Goal: Task Accomplishment & Management: Manage account settings

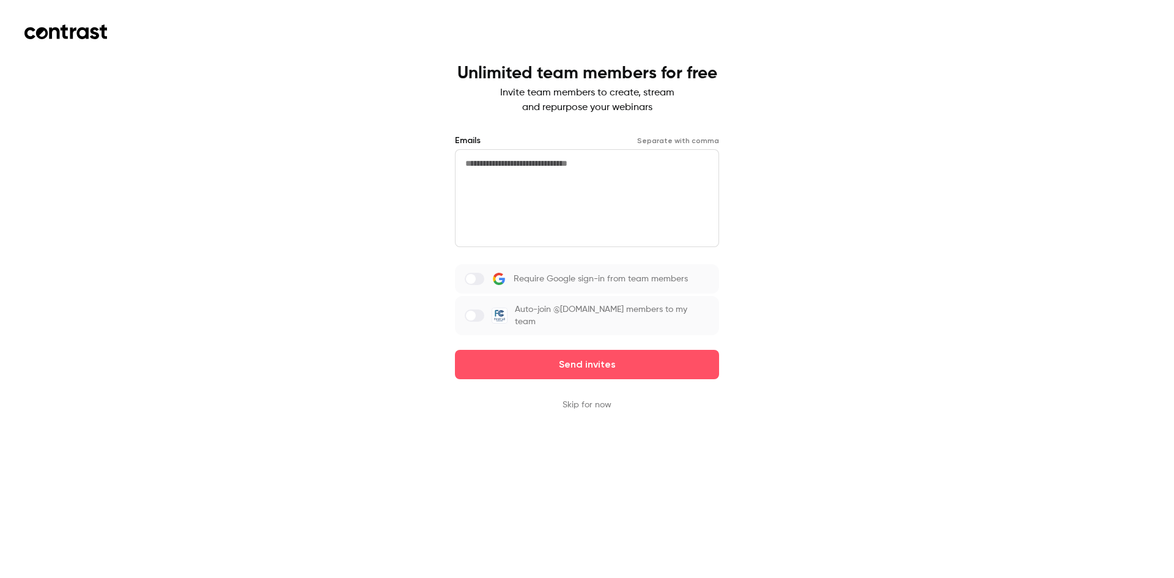
click at [478, 317] on label at bounding box center [475, 315] width 20 height 12
click at [543, 176] on textarea at bounding box center [587, 198] width 264 height 98
type textarea "**********"
click at [598, 405] on button "Skip for now" at bounding box center [587, 405] width 49 height 12
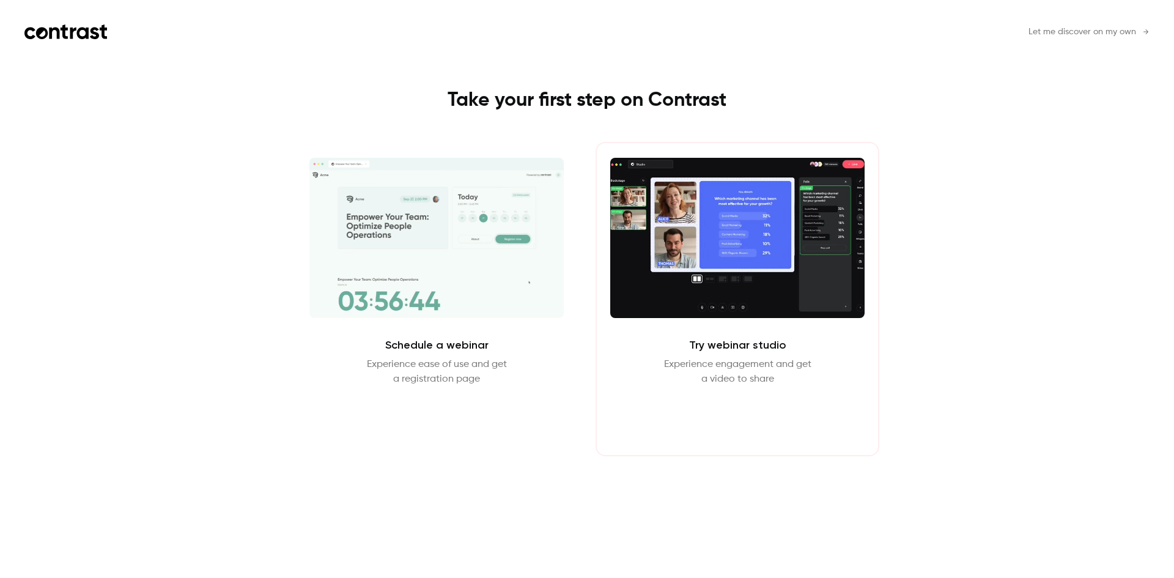
click at [747, 417] on button "Enter Studio" at bounding box center [738, 415] width 79 height 29
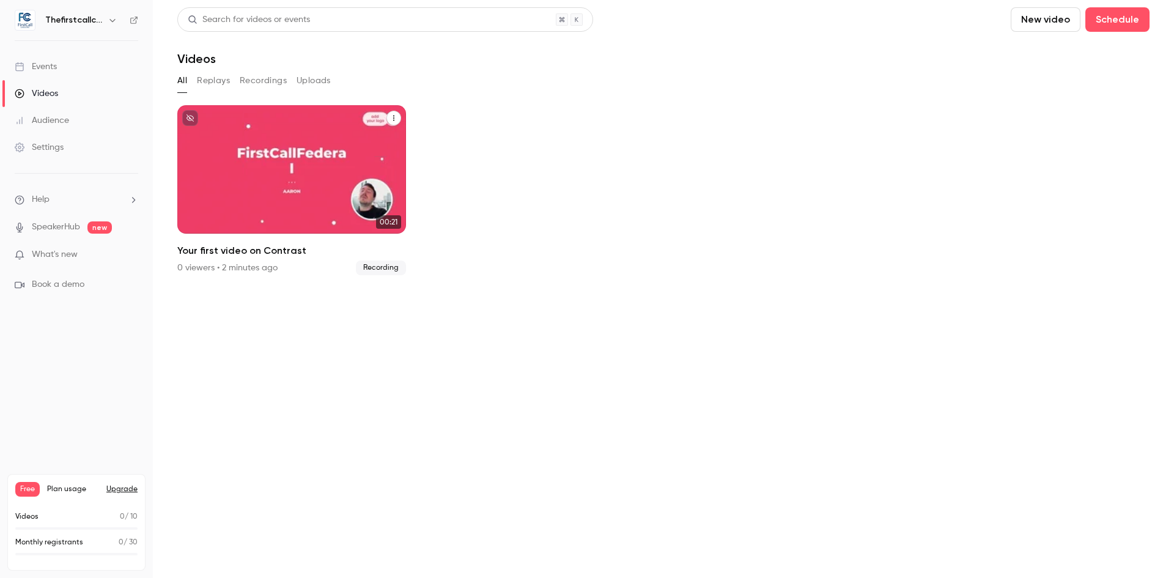
click at [263, 156] on div "Thefirstcallconsulting [DATE] Your first video on Contrast" at bounding box center [291, 169] width 229 height 128
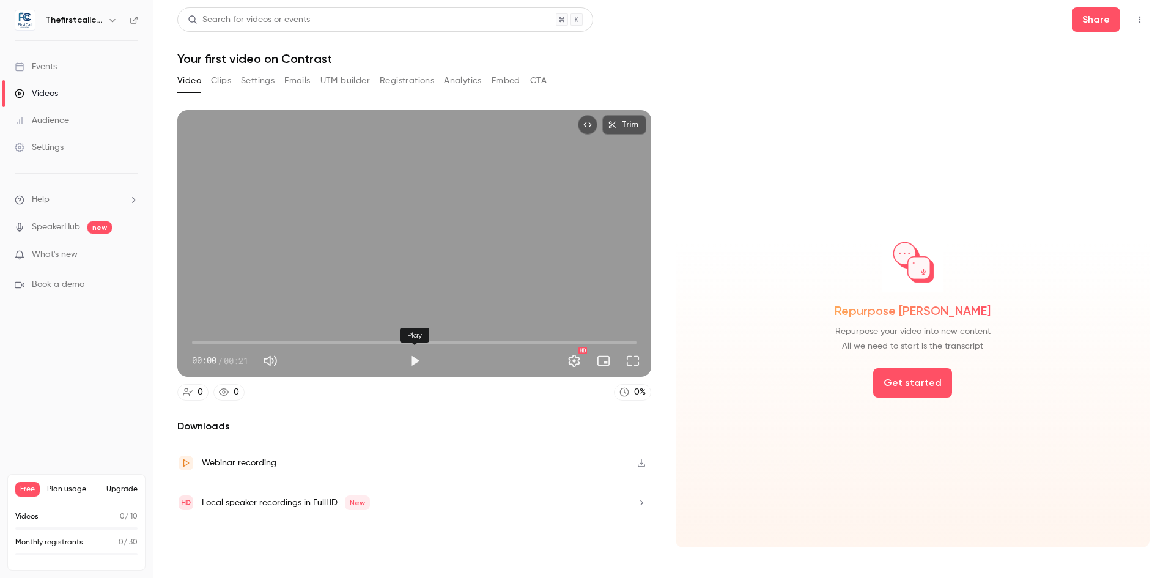
click at [413, 358] on button "Play" at bounding box center [414, 361] width 24 height 24
type input "****"
click at [65, 251] on span "What's new" at bounding box center [55, 254] width 46 height 13
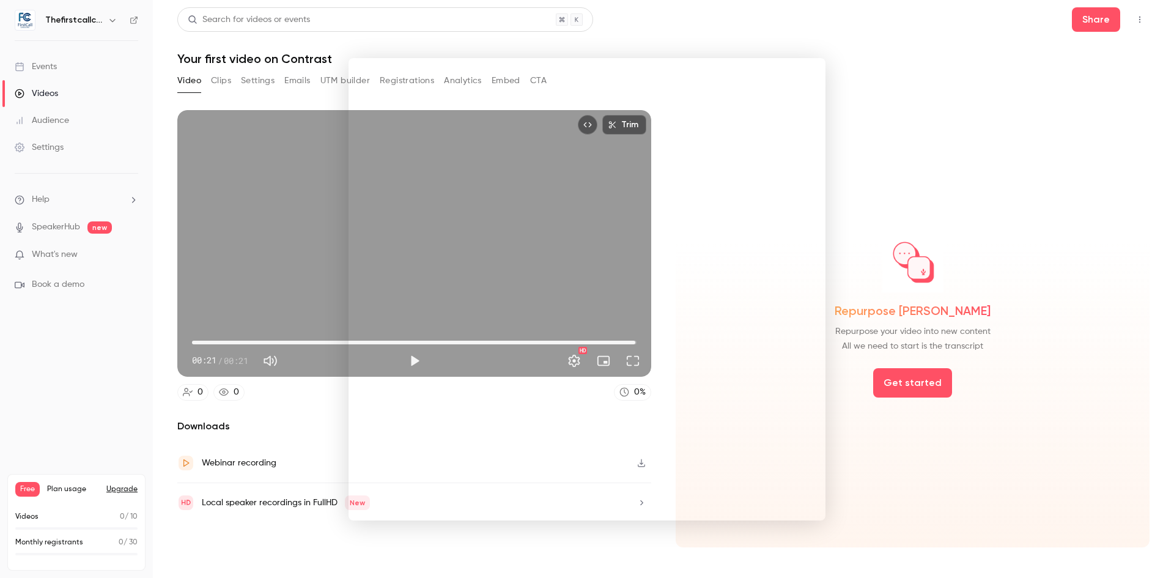
click at [724, 32] on div at bounding box center [587, 289] width 1174 height 578
click at [457, 72] on button "Analytics" at bounding box center [463, 81] width 38 height 20
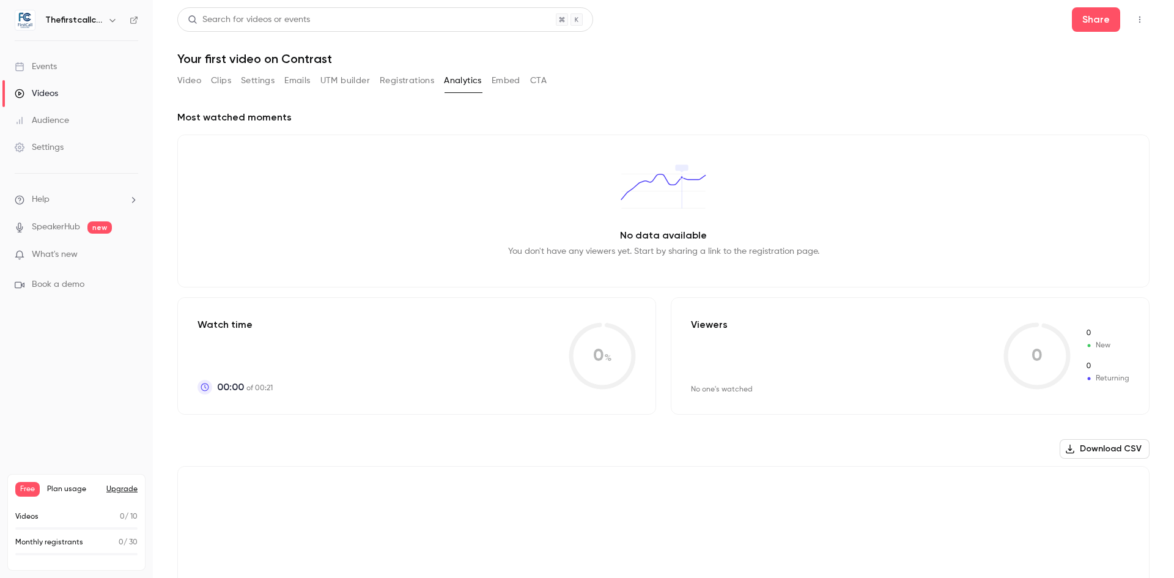
click at [213, 83] on button "Clips" at bounding box center [221, 81] width 20 height 20
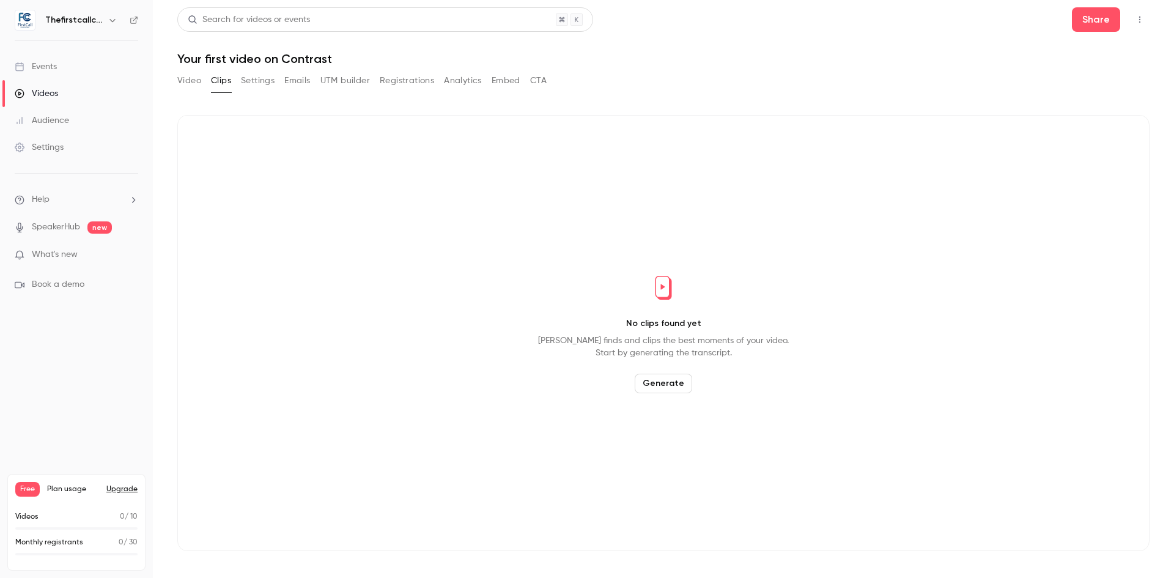
click at [42, 69] on div "Events" at bounding box center [36, 67] width 42 height 12
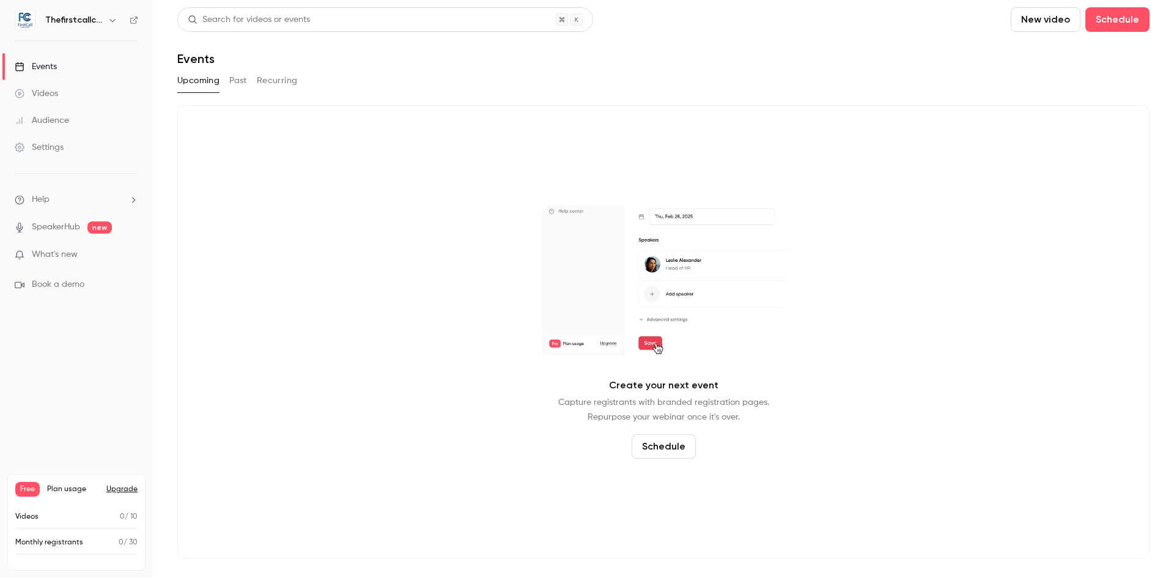
click at [59, 250] on span "What's new" at bounding box center [55, 254] width 46 height 13
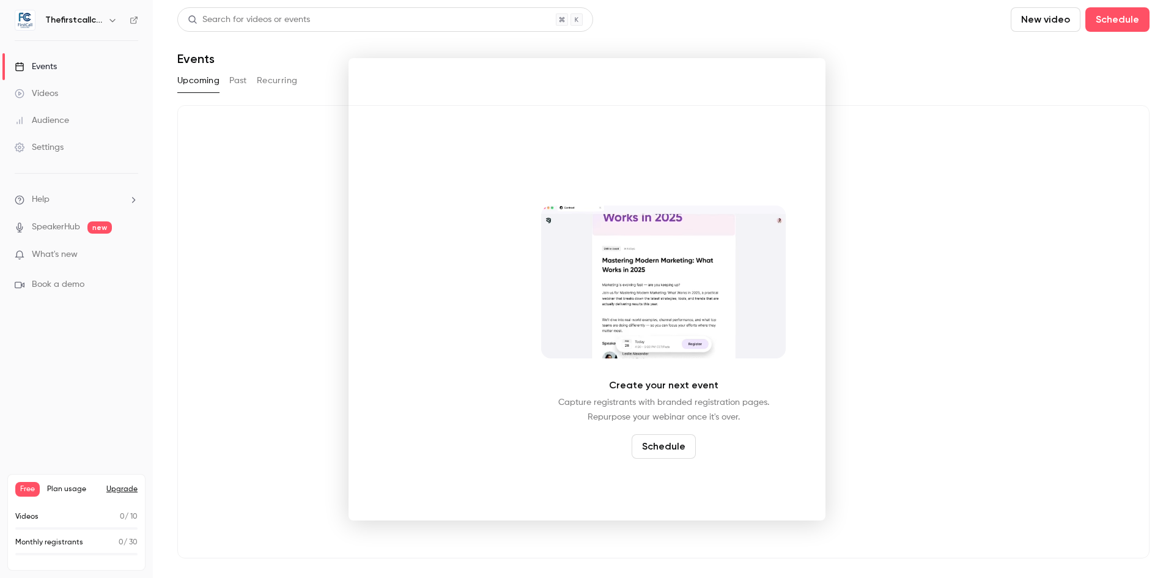
click at [56, 257] on div at bounding box center [587, 289] width 1174 height 578
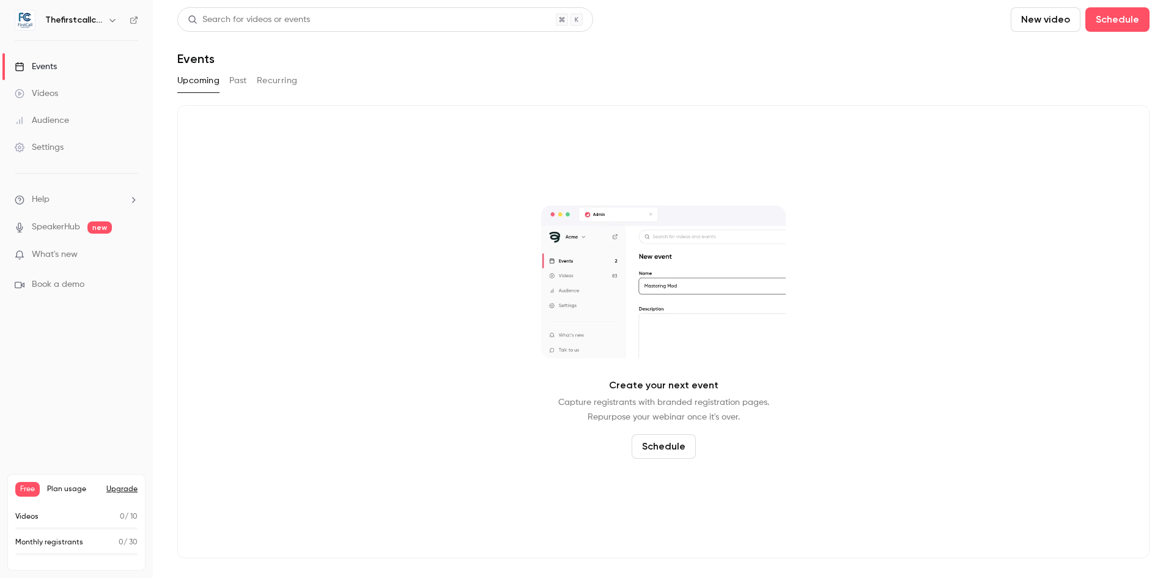
click at [59, 228] on link "SpeakerHub" at bounding box center [56, 227] width 48 height 13
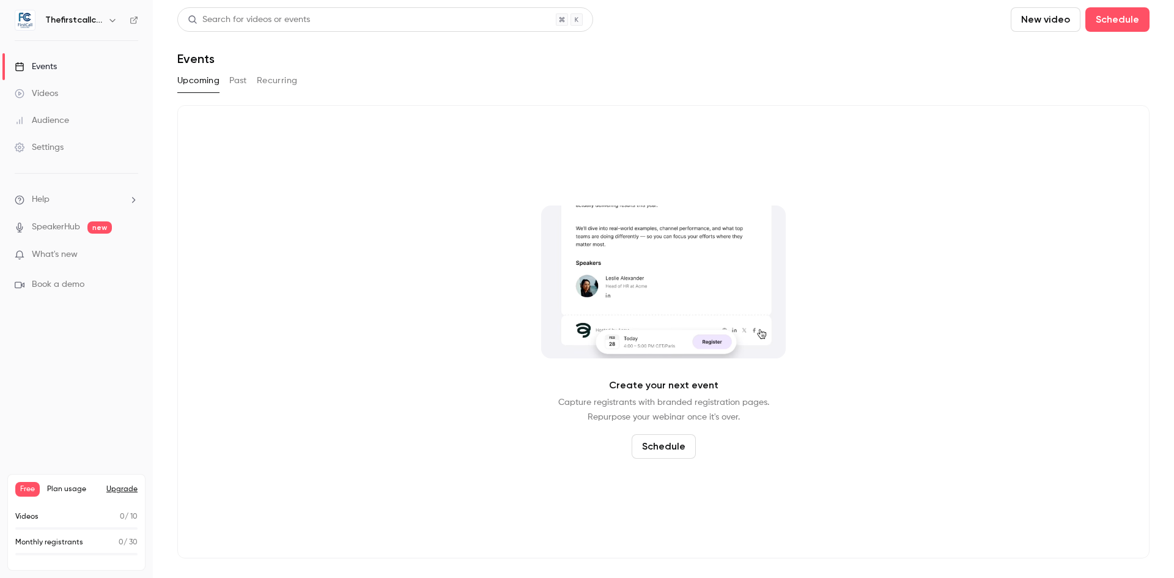
click at [64, 148] on div "Settings" at bounding box center [39, 147] width 49 height 12
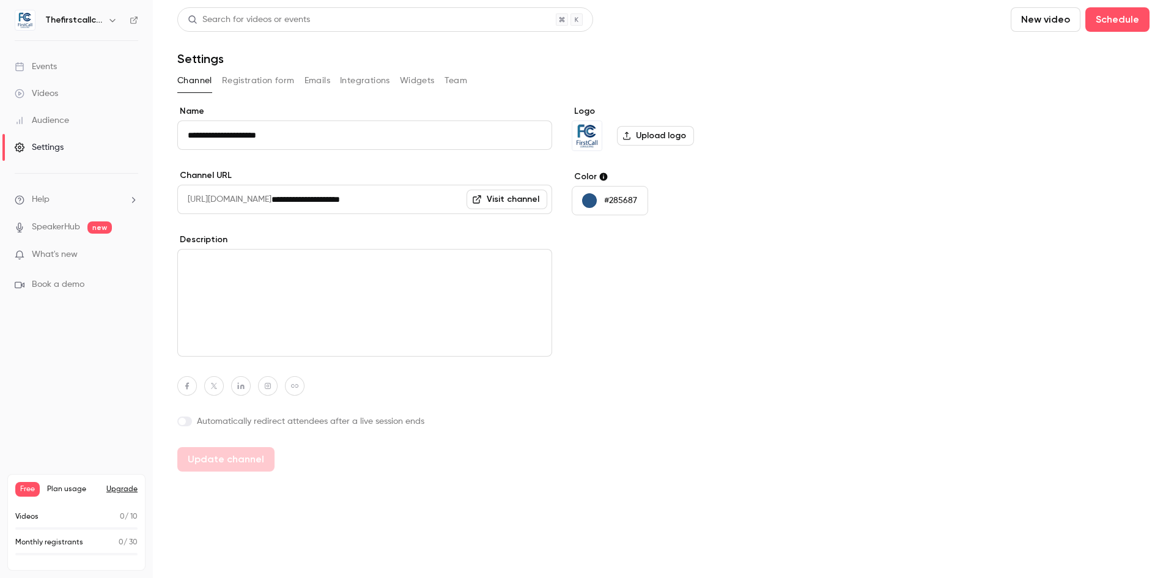
click at [372, 77] on button "Integrations" at bounding box center [365, 81] width 50 height 20
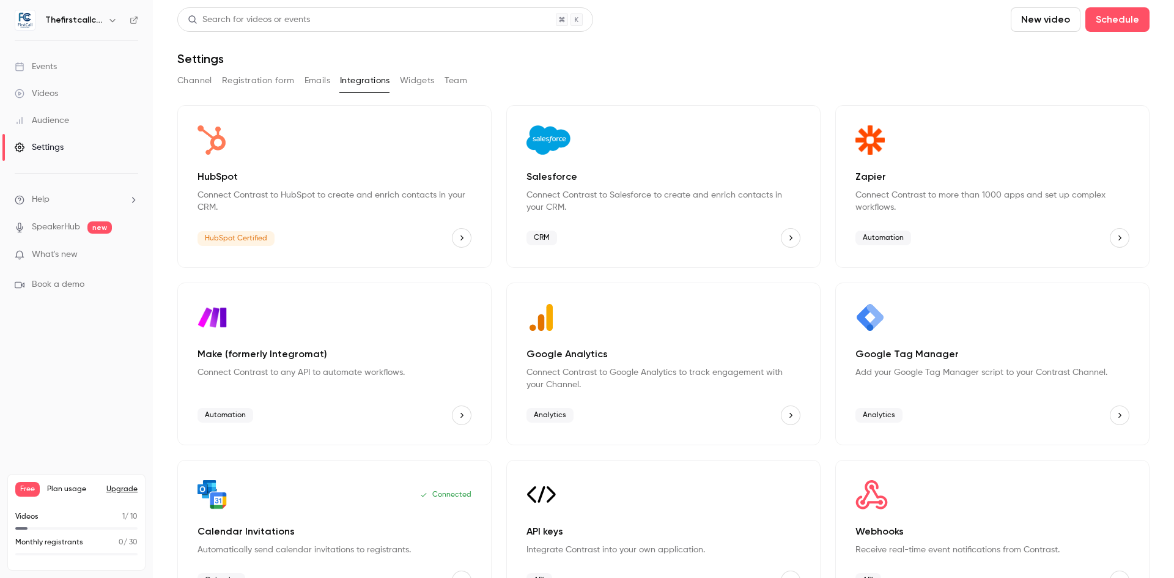
click at [461, 237] on icon "HubSpot" at bounding box center [462, 238] width 9 height 9
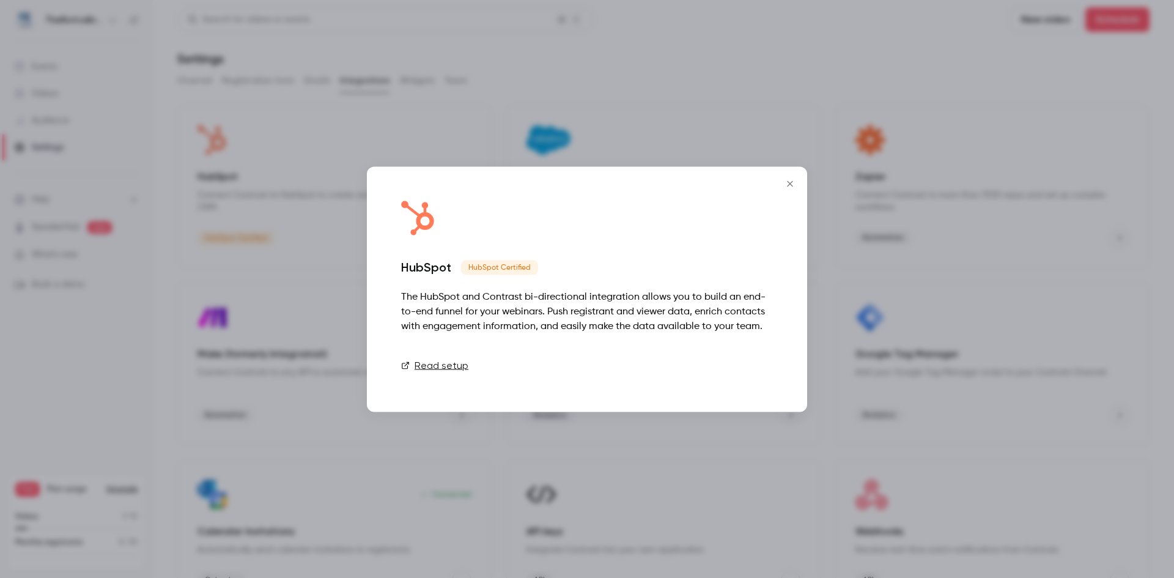
click at [740, 365] on link "Connect" at bounding box center [742, 365] width 61 height 24
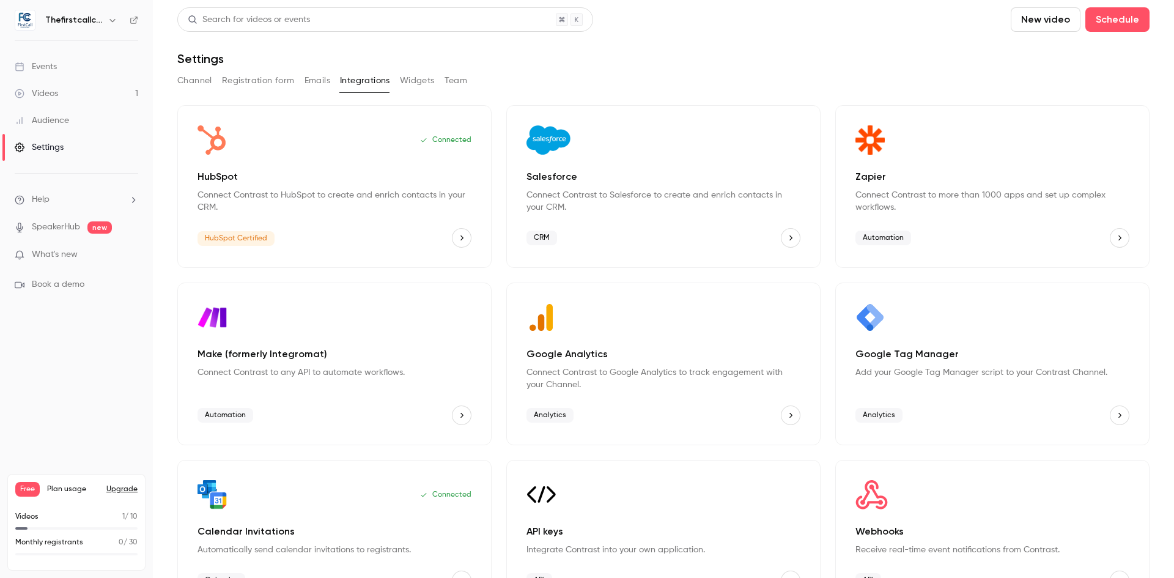
click at [109, 19] on icon "button" at bounding box center [113, 20] width 10 height 10
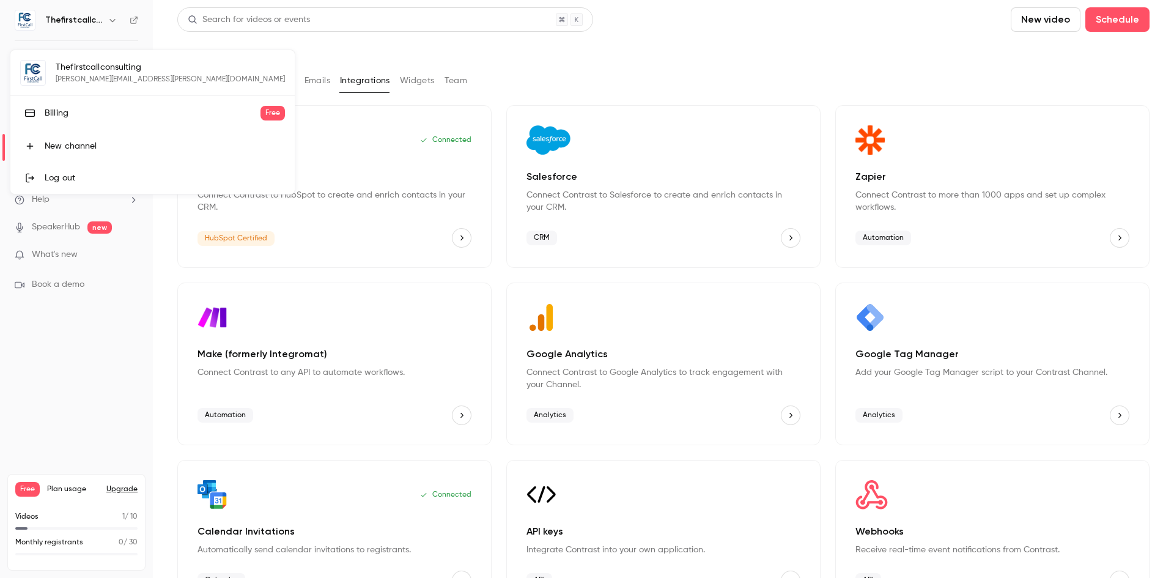
click at [40, 32] on div at bounding box center [587, 289] width 1174 height 578
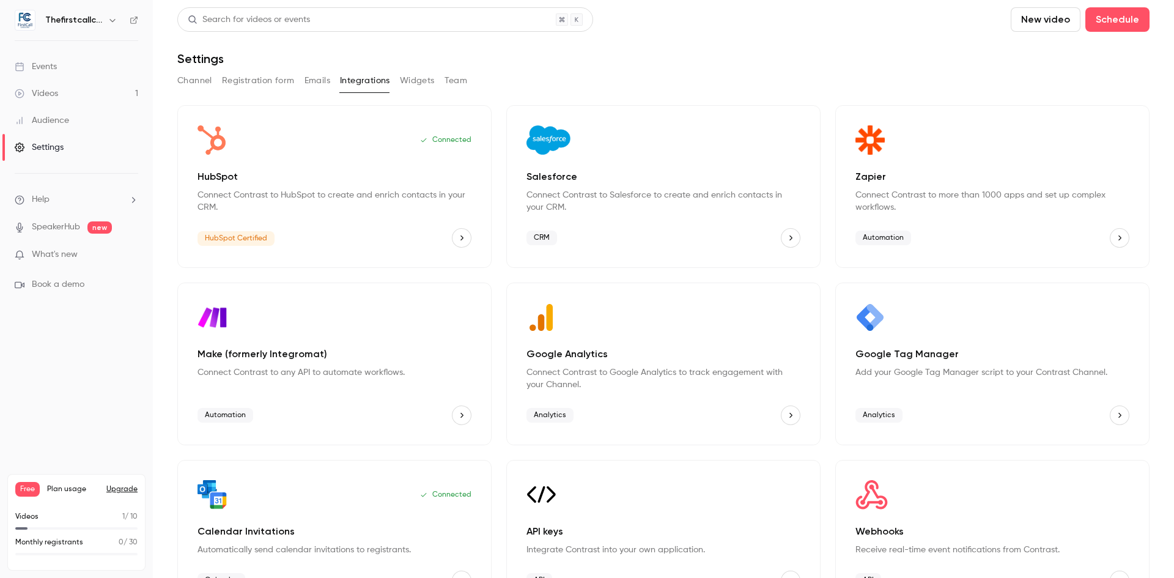
click at [54, 147] on div "Settings" at bounding box center [39, 147] width 49 height 12
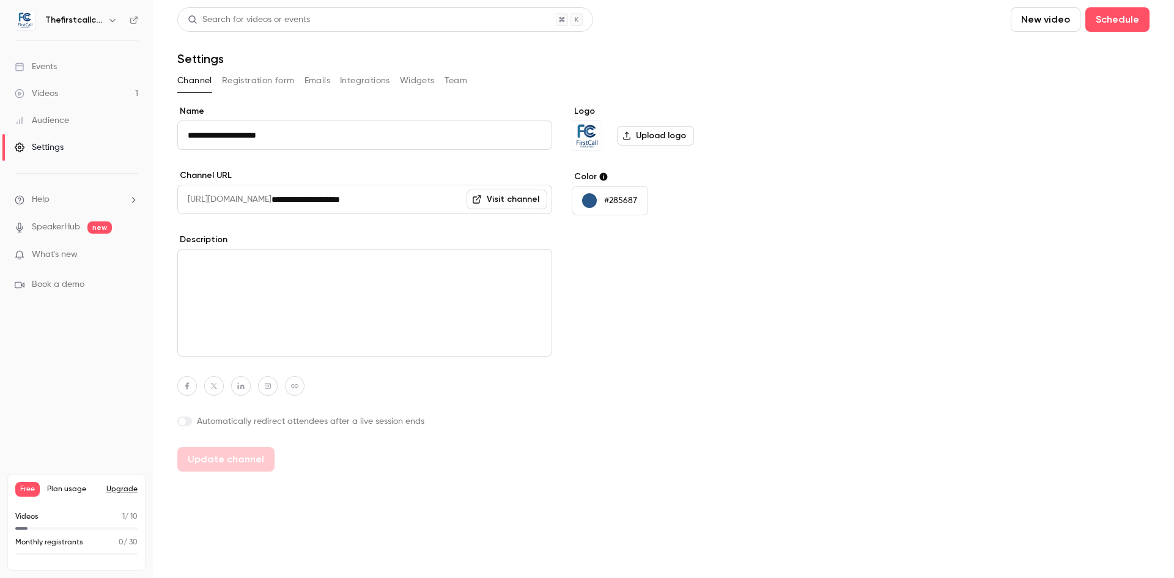
click at [250, 74] on button "Registration form" at bounding box center [258, 81] width 73 height 20
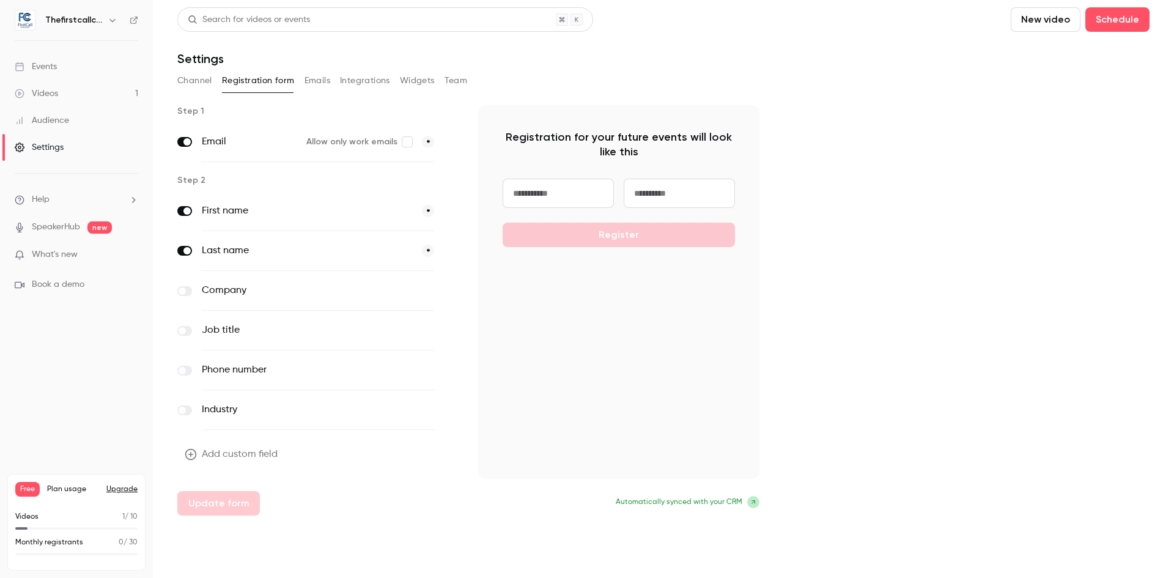
click at [195, 74] on button "Channel" at bounding box center [194, 81] width 35 height 20
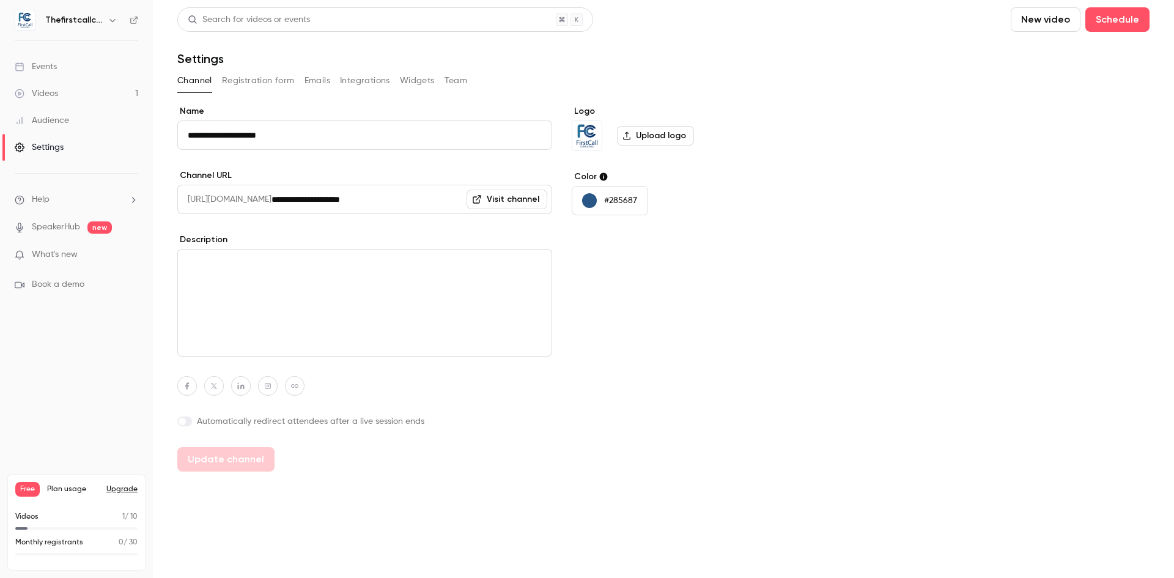
drag, startPoint x: 289, startPoint y: 133, endPoint x: 176, endPoint y: 138, distance: 112.6
click at [177, 135] on main "**********" at bounding box center [663, 289] width 1021 height 578
click at [389, 174] on label "Channel URL" at bounding box center [364, 175] width 375 height 12
click at [461, 80] on button "Team" at bounding box center [456, 81] width 23 height 20
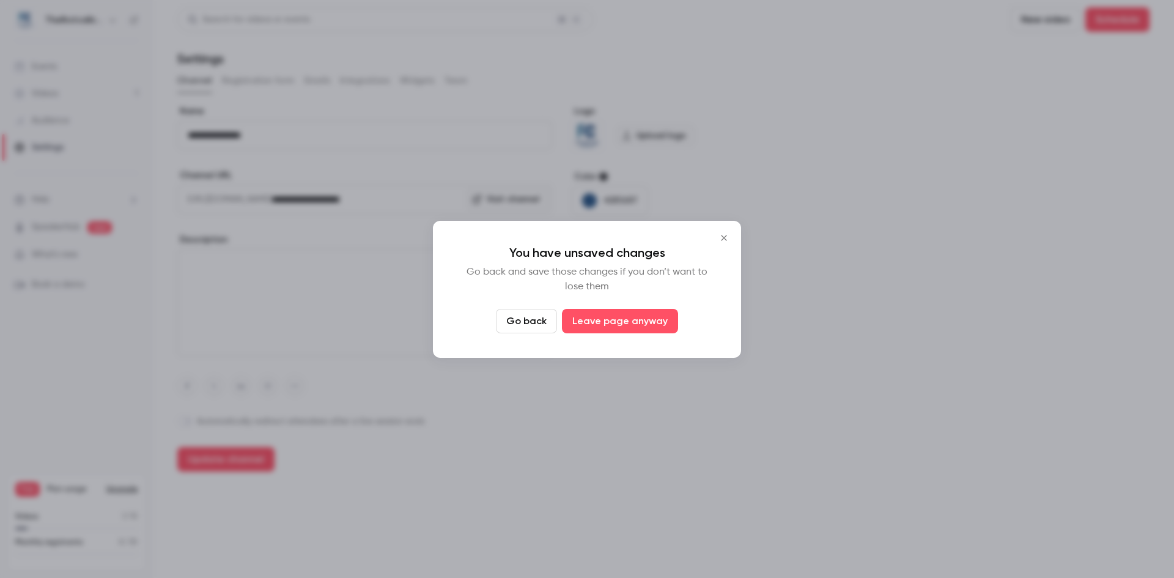
click at [527, 320] on button "Go back" at bounding box center [526, 321] width 61 height 24
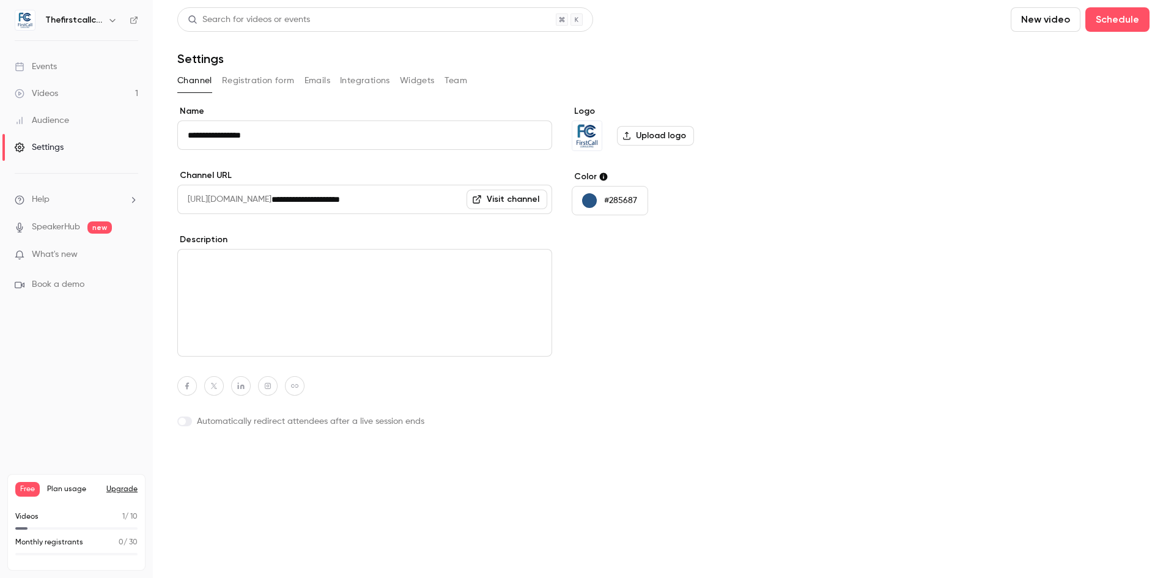
click at [203, 456] on button "Update channel" at bounding box center [225, 459] width 97 height 24
type input "**********"
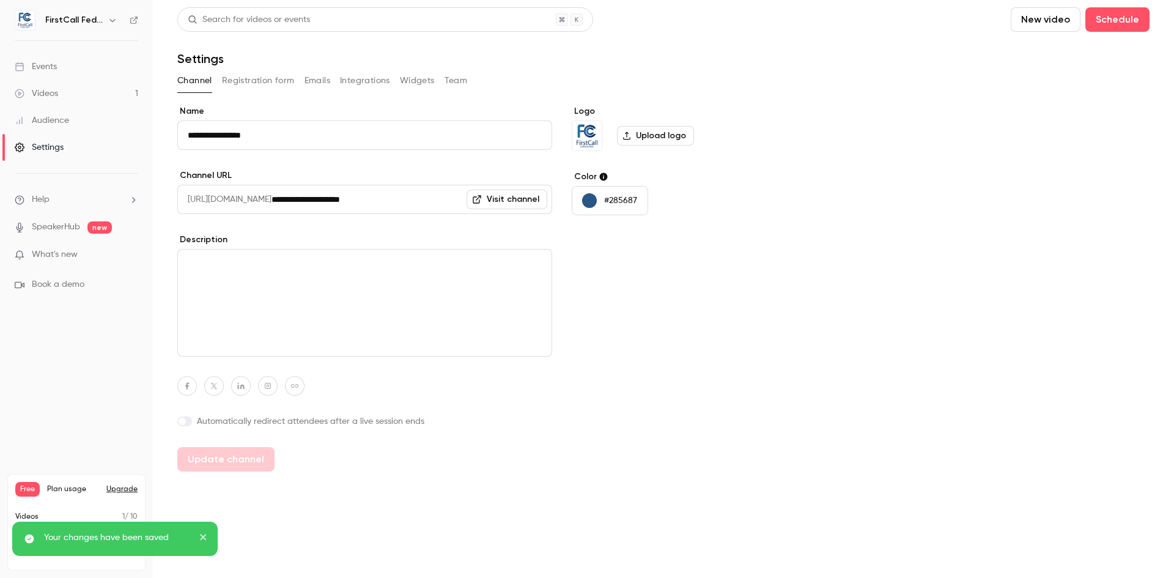
click at [280, 81] on button "Registration form" at bounding box center [258, 81] width 73 height 20
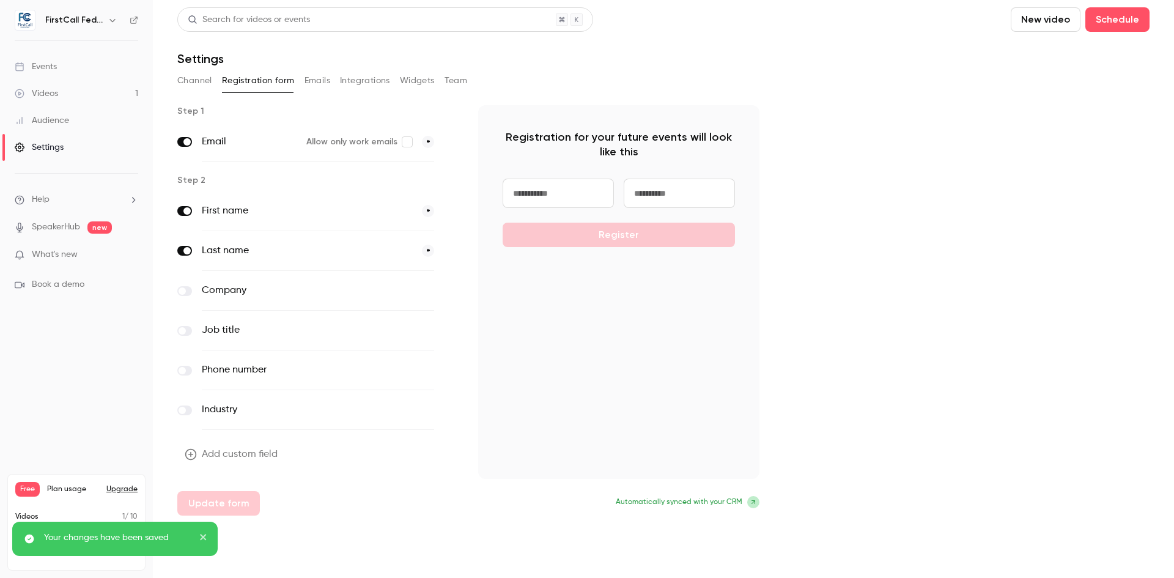
click at [317, 73] on button "Emails" at bounding box center [318, 81] width 26 height 20
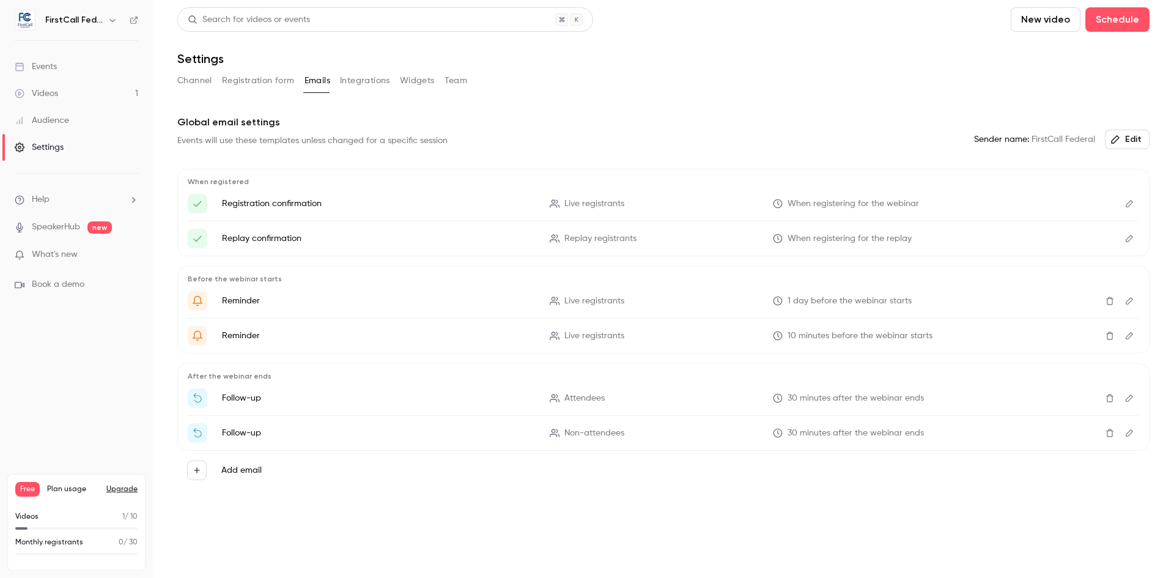
click at [1126, 436] on icon "Edit" at bounding box center [1130, 433] width 10 height 9
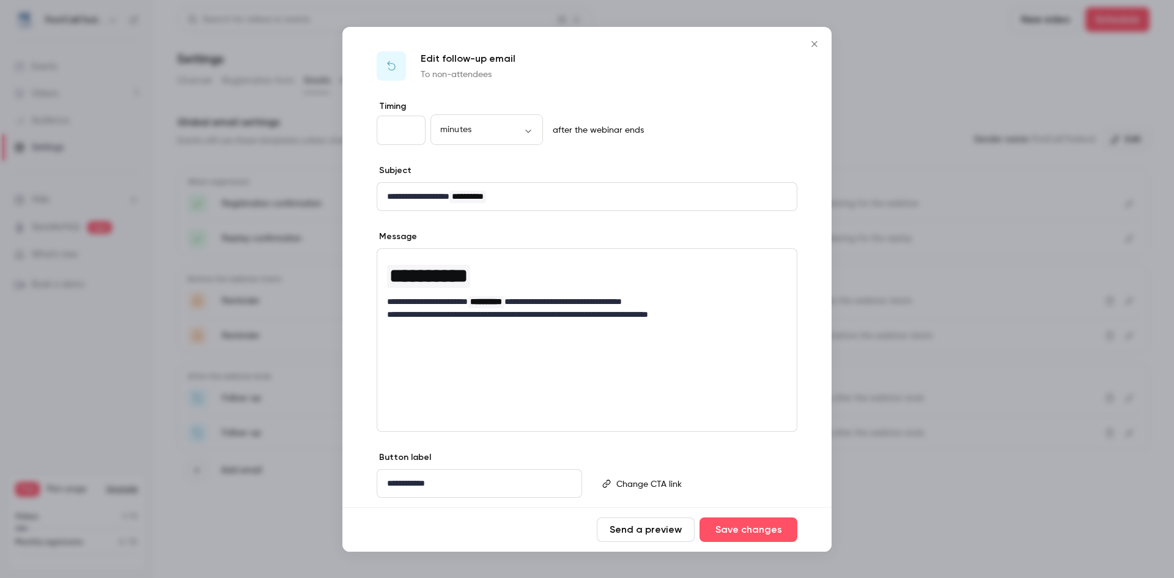
click at [409, 133] on input "**" at bounding box center [401, 130] width 49 height 29
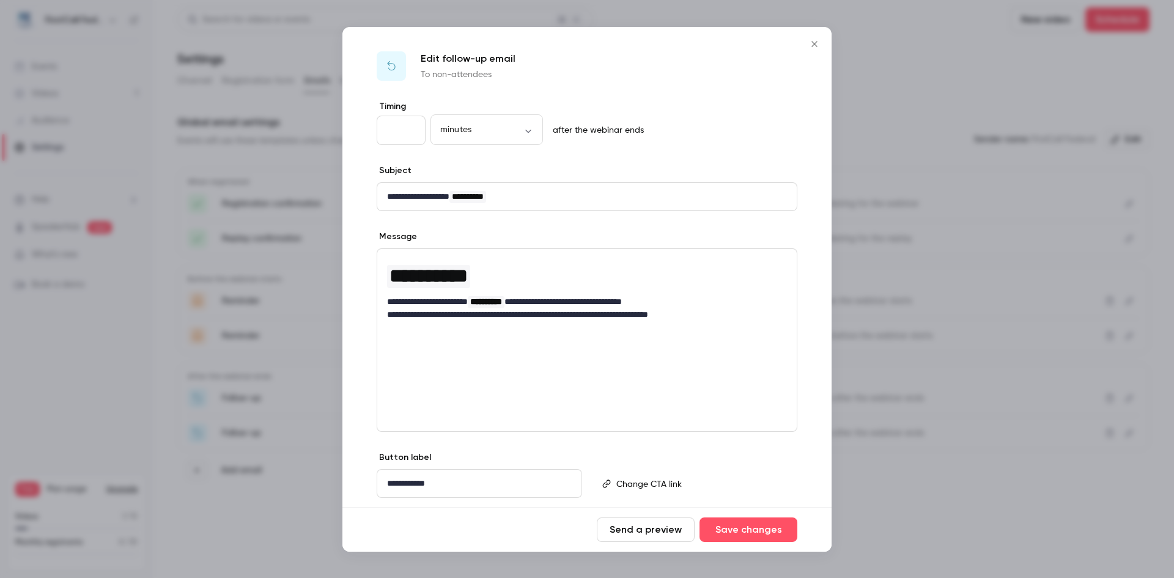
type input "*"
click at [409, 133] on input "*" at bounding box center [401, 130] width 49 height 29
click at [533, 128] on body "**********" at bounding box center [587, 289] width 1174 height 578
click at [533, 128] on div at bounding box center [587, 289] width 1174 height 578
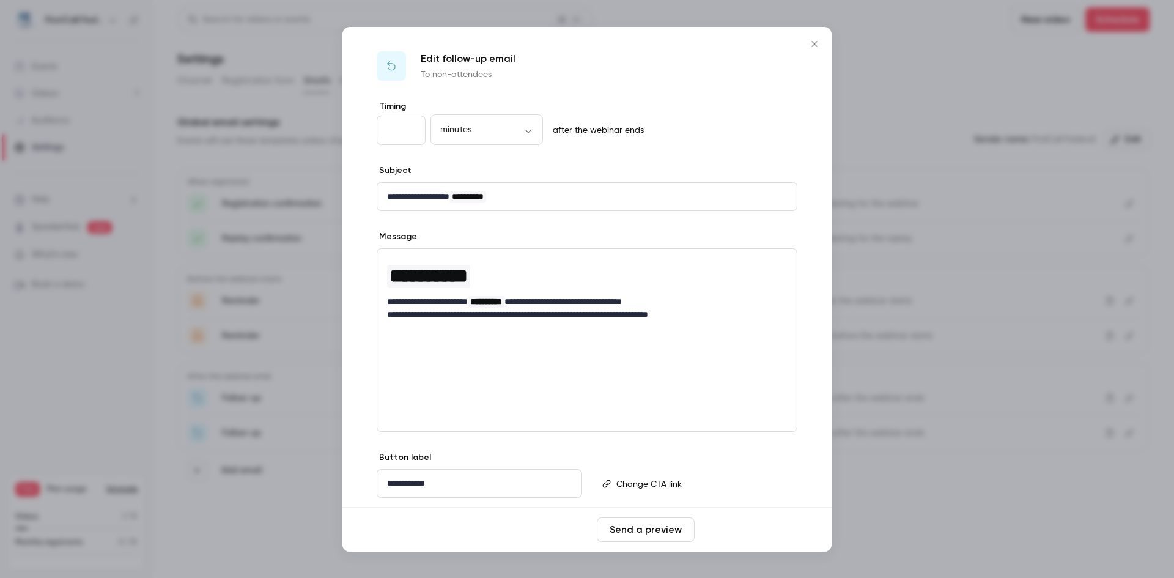
click at [758, 522] on button "Save changes" at bounding box center [749, 529] width 98 height 24
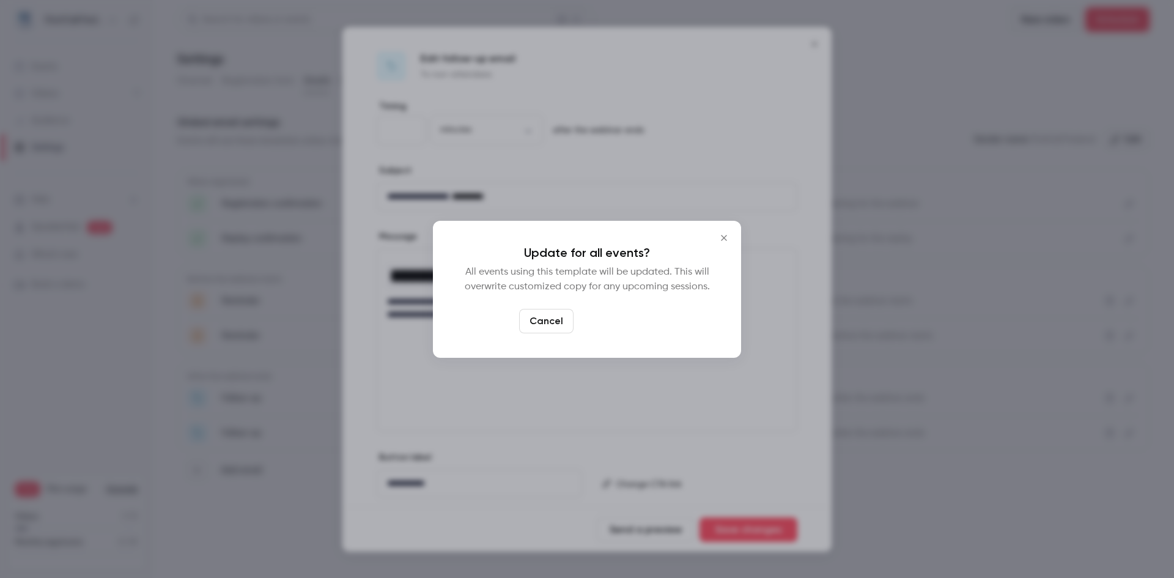
click at [613, 316] on button "Yes, update" at bounding box center [617, 321] width 77 height 24
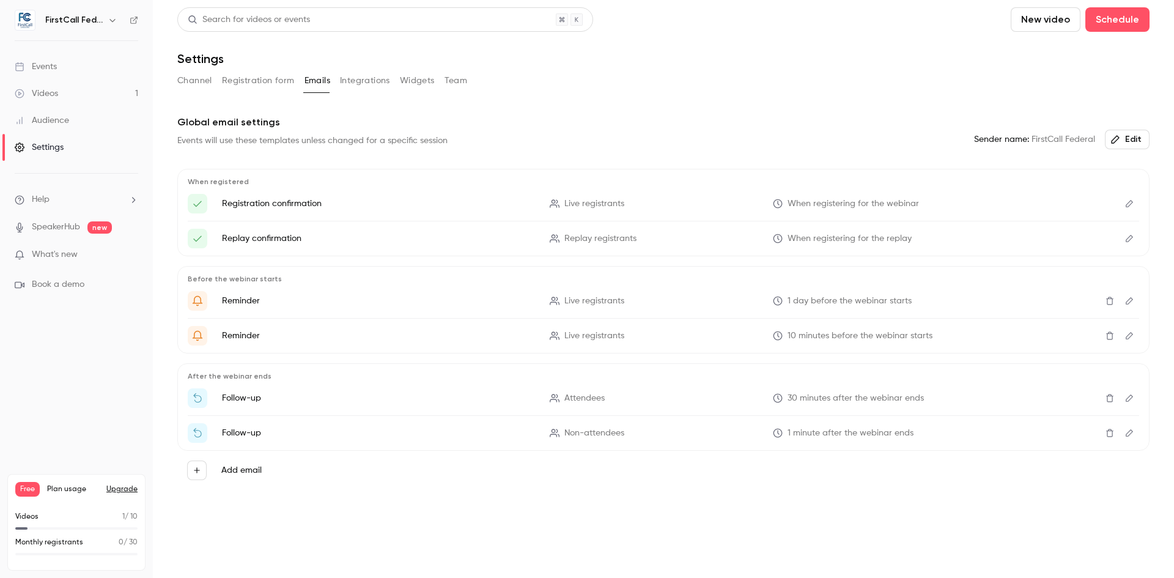
click at [1138, 139] on button "Edit" at bounding box center [1127, 140] width 45 height 20
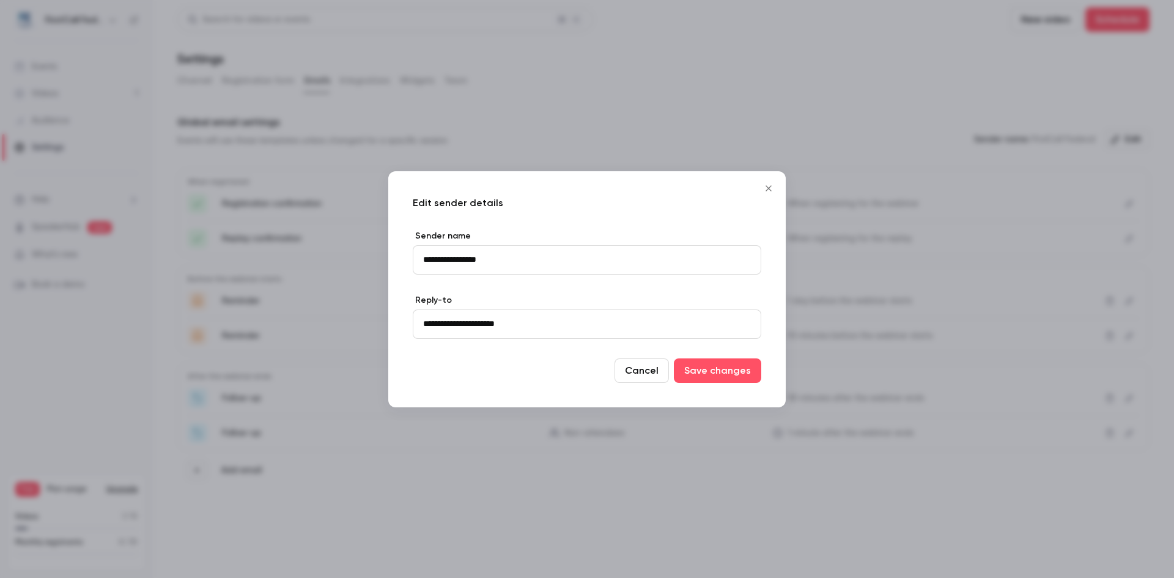
click at [766, 185] on icon "Close" at bounding box center [769, 188] width 15 height 10
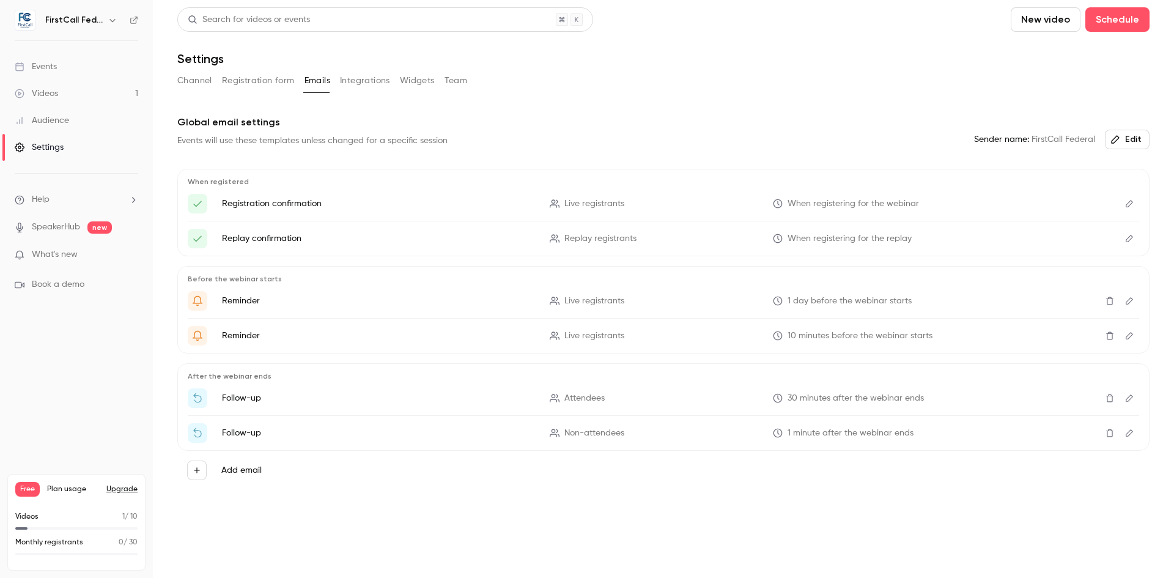
click at [353, 83] on button "Integrations" at bounding box center [365, 81] width 50 height 20
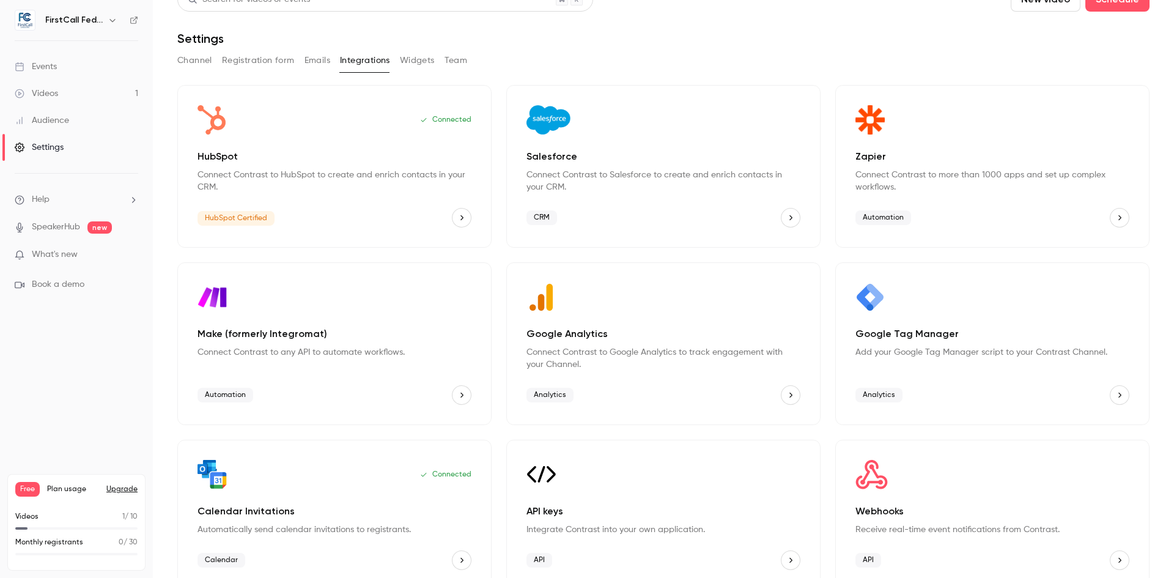
scroll to position [40, 0]
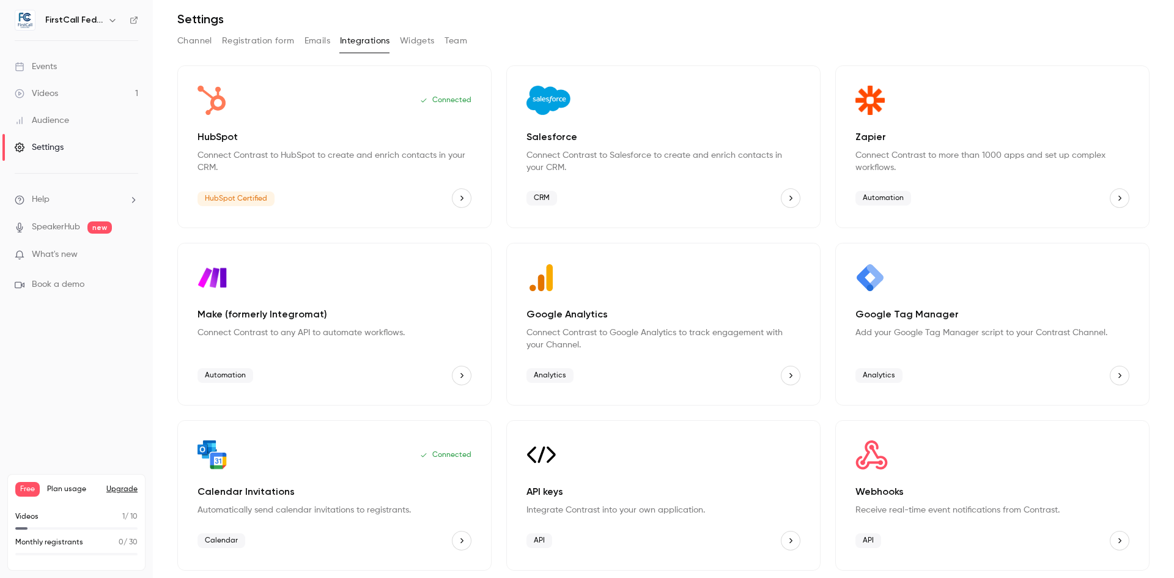
click at [411, 36] on button "Widgets" at bounding box center [417, 41] width 35 height 20
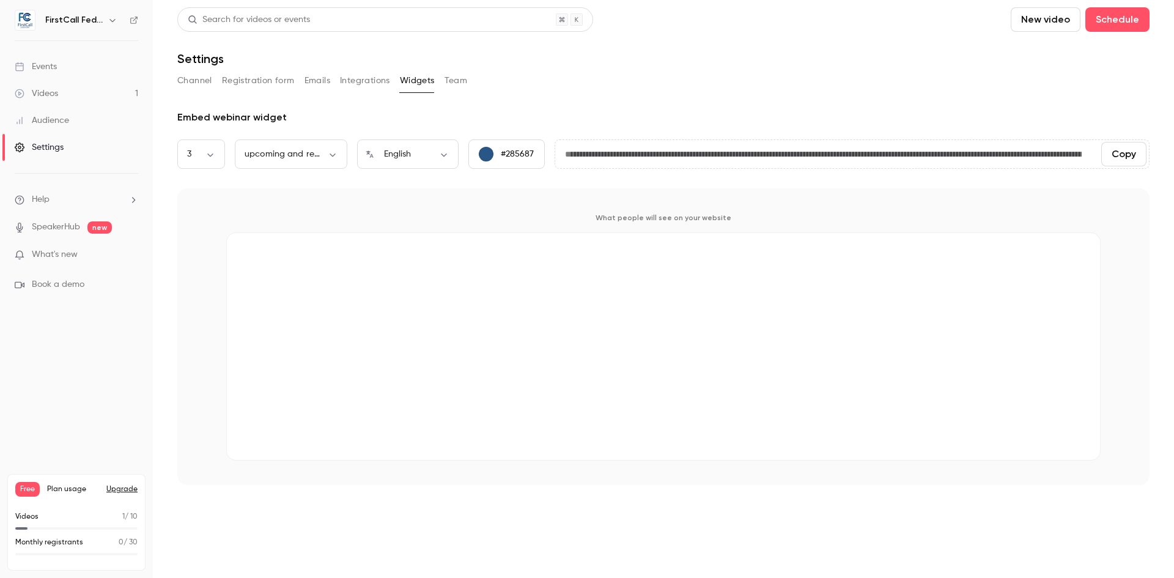
click at [453, 78] on button "Team" at bounding box center [456, 81] width 23 height 20
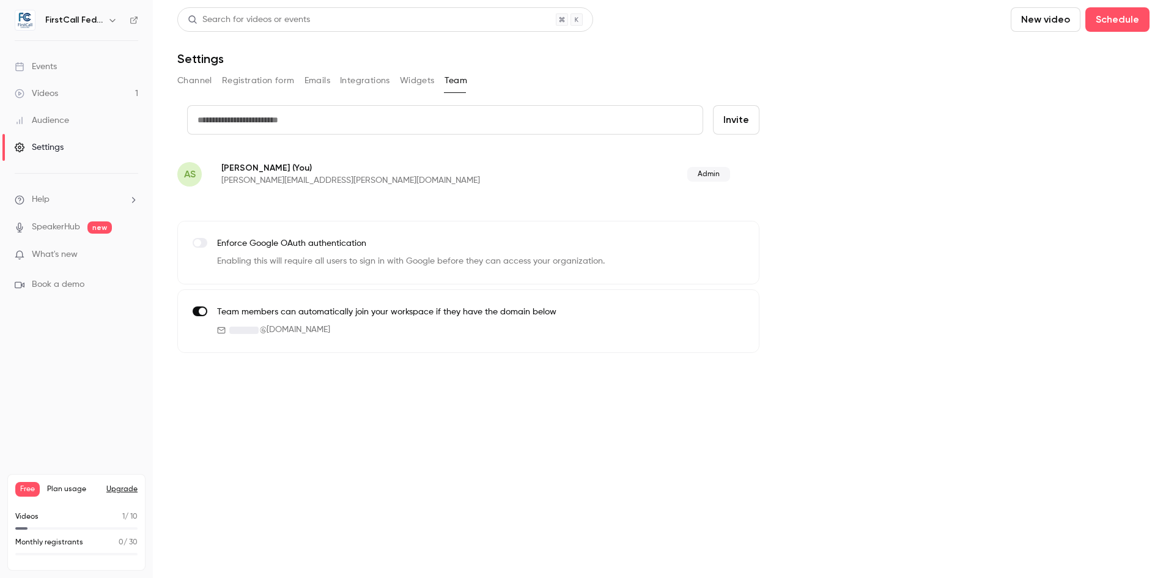
click at [439, 119] on input "text" at bounding box center [445, 119] width 516 height 29
type input "*"
type input "**********"
click at [742, 126] on button "Invite" at bounding box center [736, 119] width 46 height 29
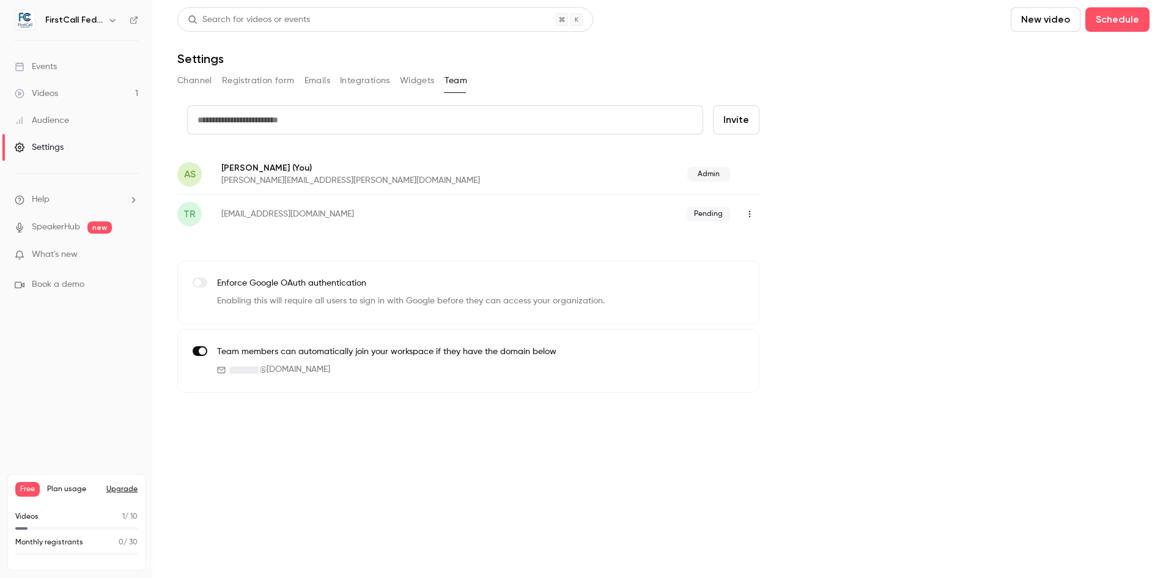
click at [750, 210] on icon "button" at bounding box center [750, 214] width 10 height 9
click at [799, 180] on div at bounding box center [587, 289] width 1174 height 578
